Goal: Information Seeking & Learning: Check status

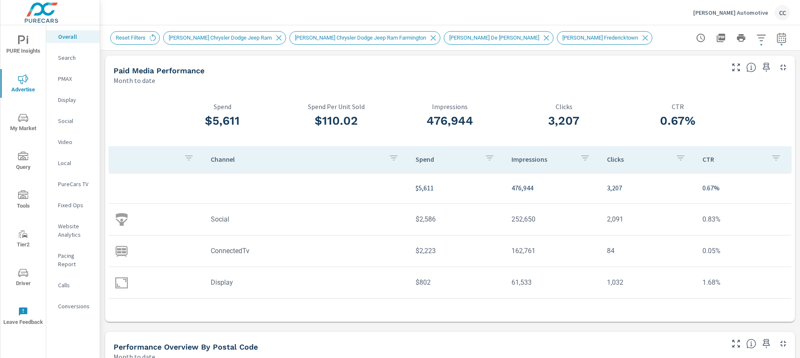
scroll to position [1212, 0]
click at [733, 18] on div "Pettus Automotive CC" at bounding box center [741, 12] width 97 height 15
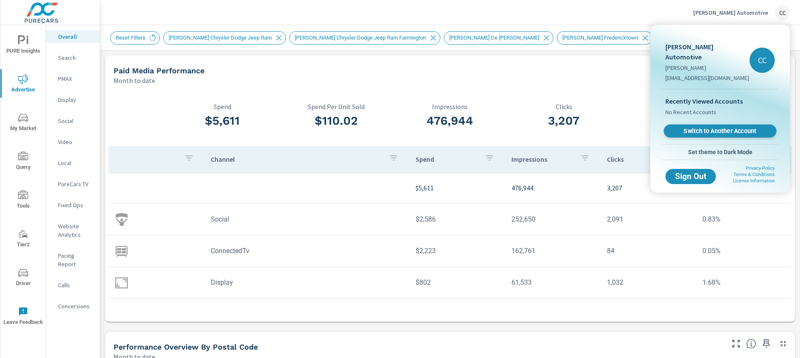
click at [716, 127] on span "Switch to Another Account" at bounding box center [719, 131] width 103 height 8
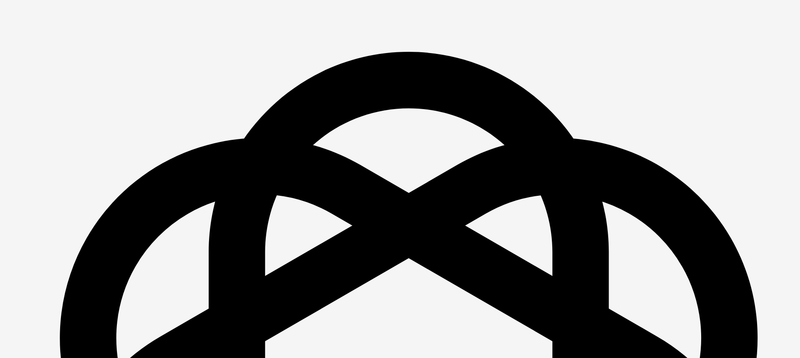
scroll to position [1212, 0]
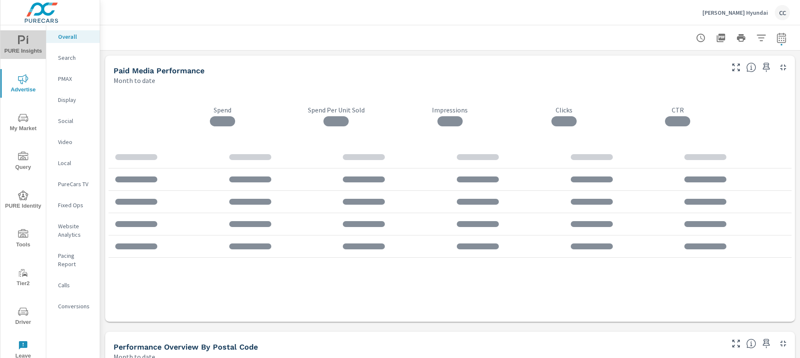
click at [20, 42] on icon "nav menu" at bounding box center [23, 40] width 10 height 10
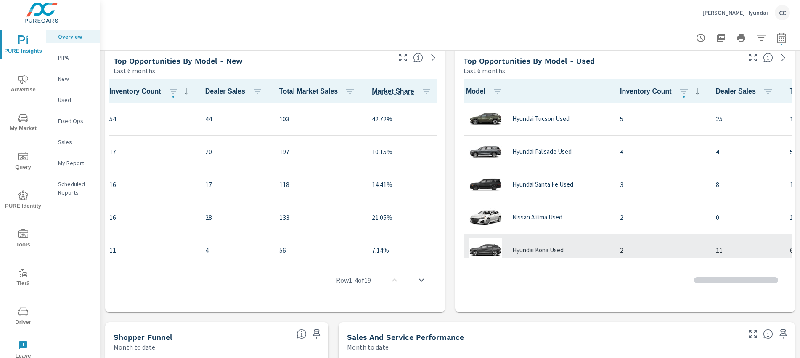
scroll to position [79, 0]
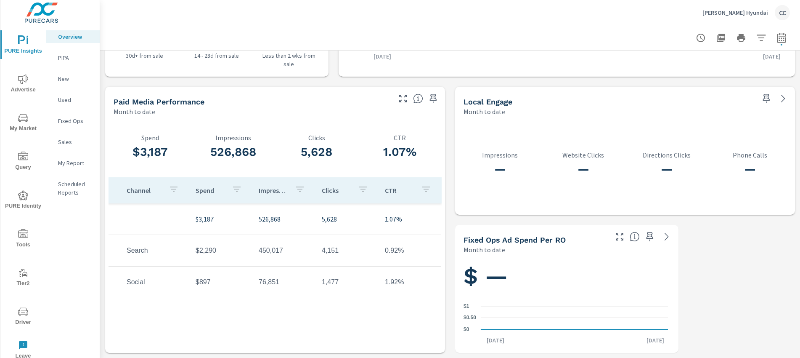
scroll to position [1071, 0]
click at [22, 82] on icon "nav menu" at bounding box center [23, 79] width 10 height 10
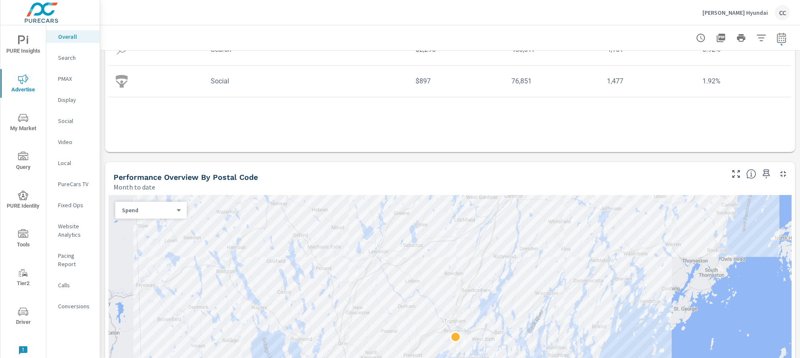
scroll to position [264, 0]
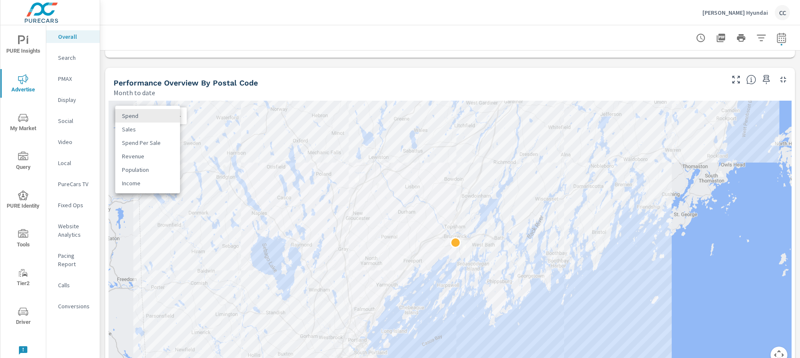
click at [178, 115] on body "PURE Insights Advertise My Market Query PURE Identity Tools Tier2 Driver Leave …" at bounding box center [400, 179] width 800 height 358
click at [160, 132] on li "Sales" at bounding box center [147, 128] width 65 height 13
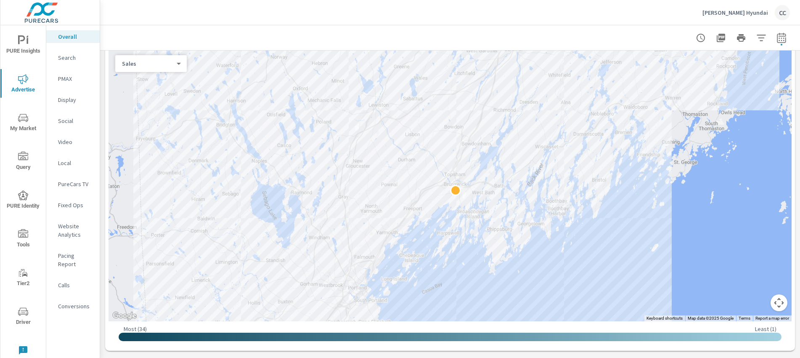
scroll to position [302, 0]
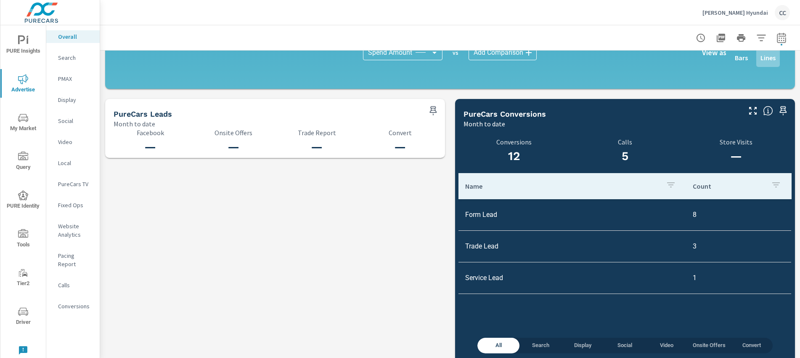
scroll to position [866, 0]
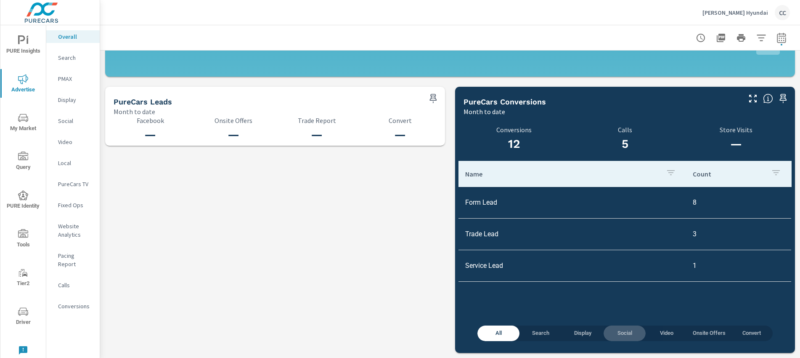
click at [626, 337] on span "Social" at bounding box center [625, 333] width 32 height 10
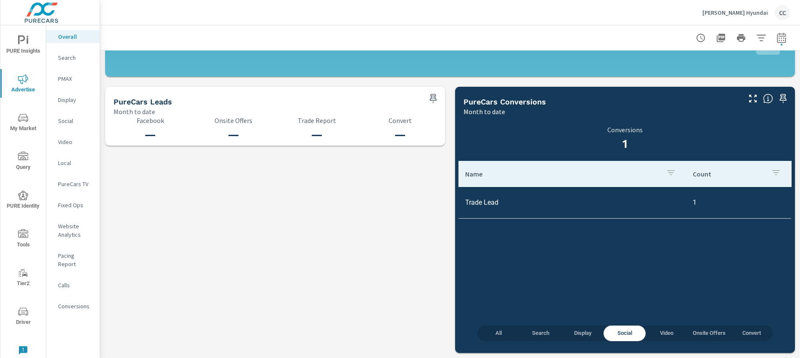
click at [548, 330] on span "Search" at bounding box center [541, 333] width 32 height 10
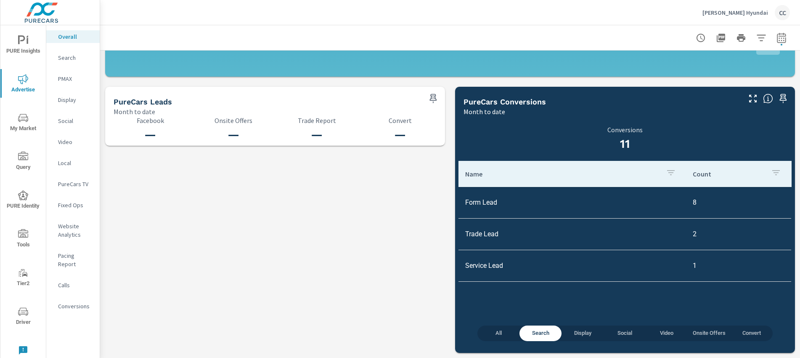
click at [65, 229] on p "Website Analytics" at bounding box center [75, 230] width 35 height 17
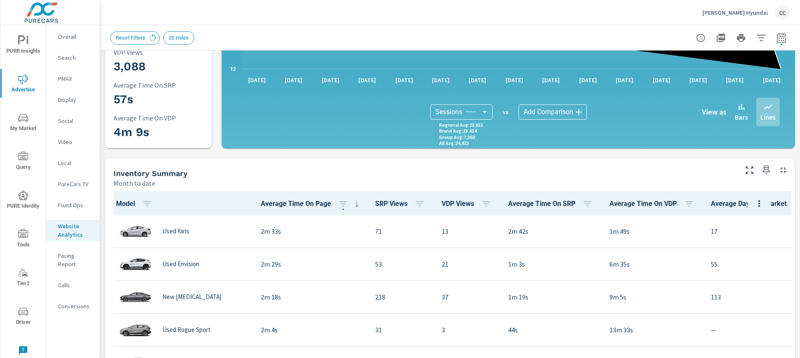
scroll to position [181, 0]
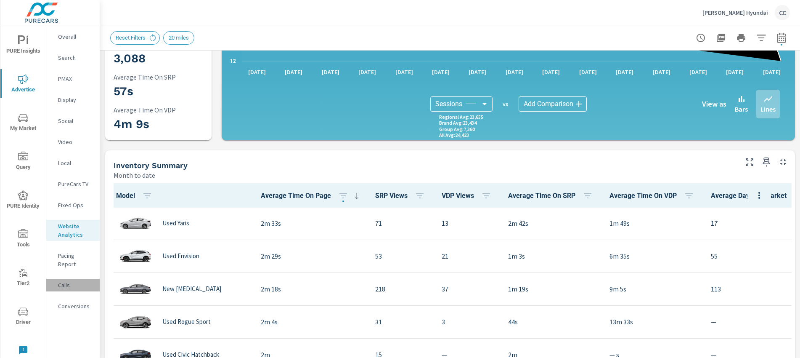
click at [74, 281] on p "Calls" at bounding box center [75, 285] width 35 height 8
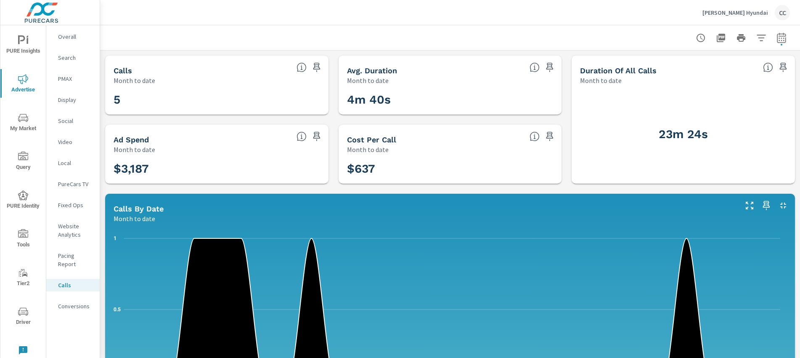
click at [76, 302] on p "Conversions" at bounding box center [75, 306] width 35 height 8
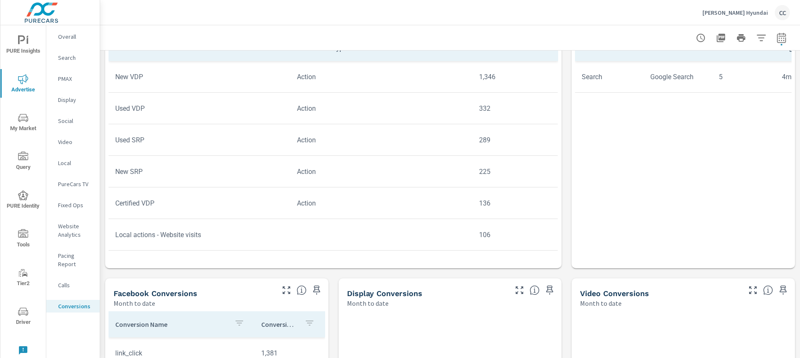
scroll to position [369, 0]
